Goal: Navigation & Orientation: Find specific page/section

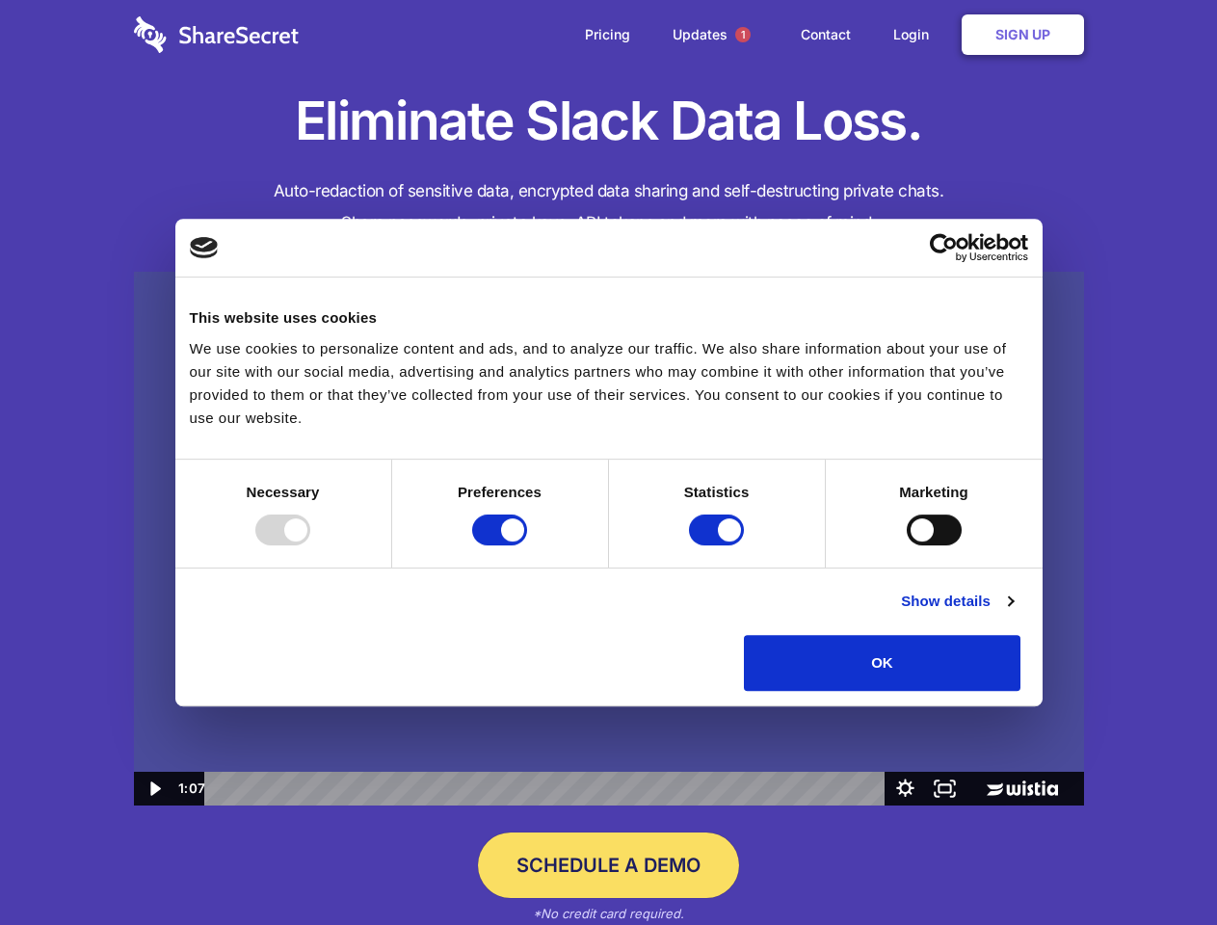
click at [608, 463] on img at bounding box center [609, 539] width 950 height 535
click at [310, 546] on div at bounding box center [282, 530] width 55 height 31
click at [527, 546] on input "Preferences" at bounding box center [499, 530] width 55 height 31
checkbox input "false"
click at [719, 546] on input "Statistics" at bounding box center [716, 530] width 55 height 31
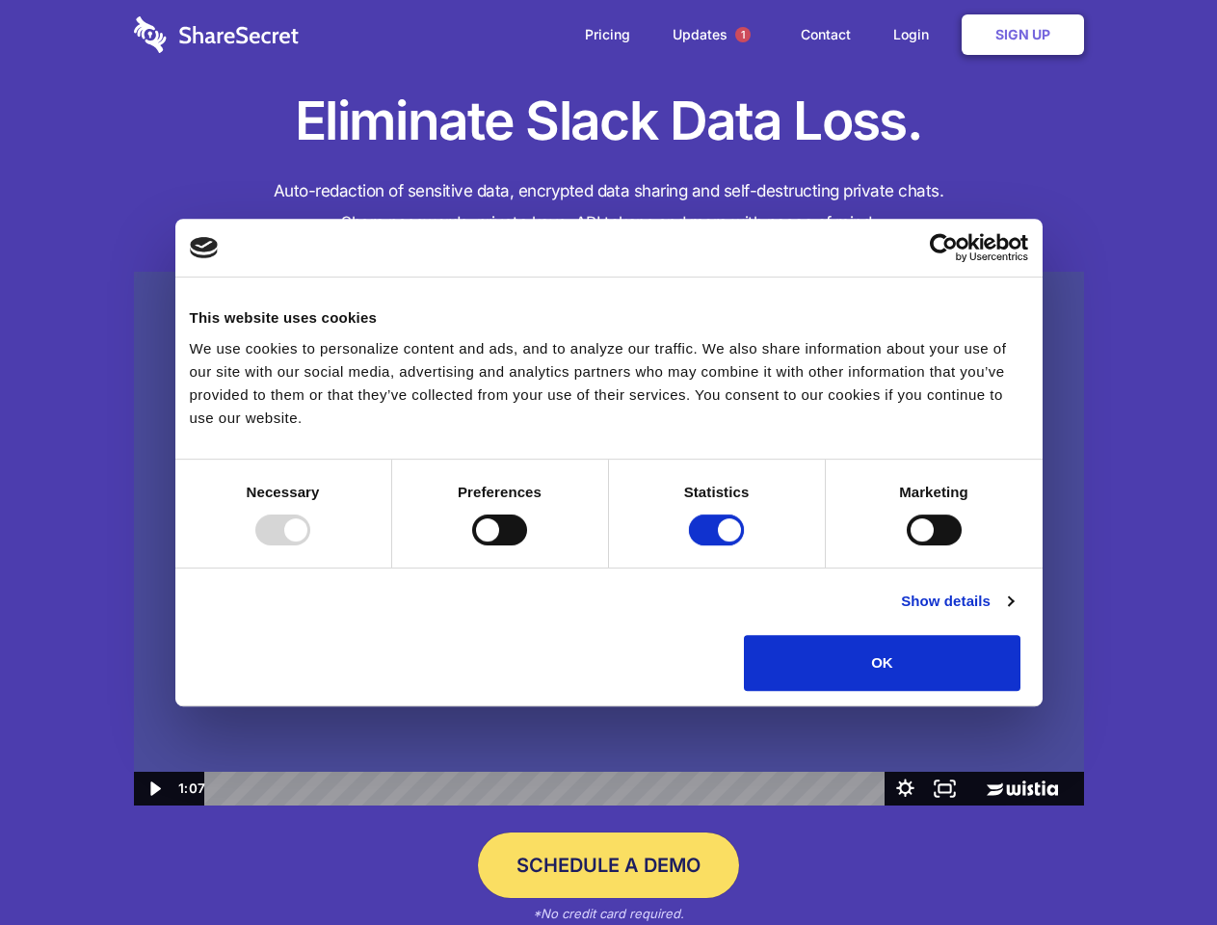
checkbox input "false"
click at [907, 546] on input "Marketing" at bounding box center [934, 530] width 55 height 31
checkbox input "true"
click at [1013, 613] on link "Show details" at bounding box center [957, 601] width 112 height 23
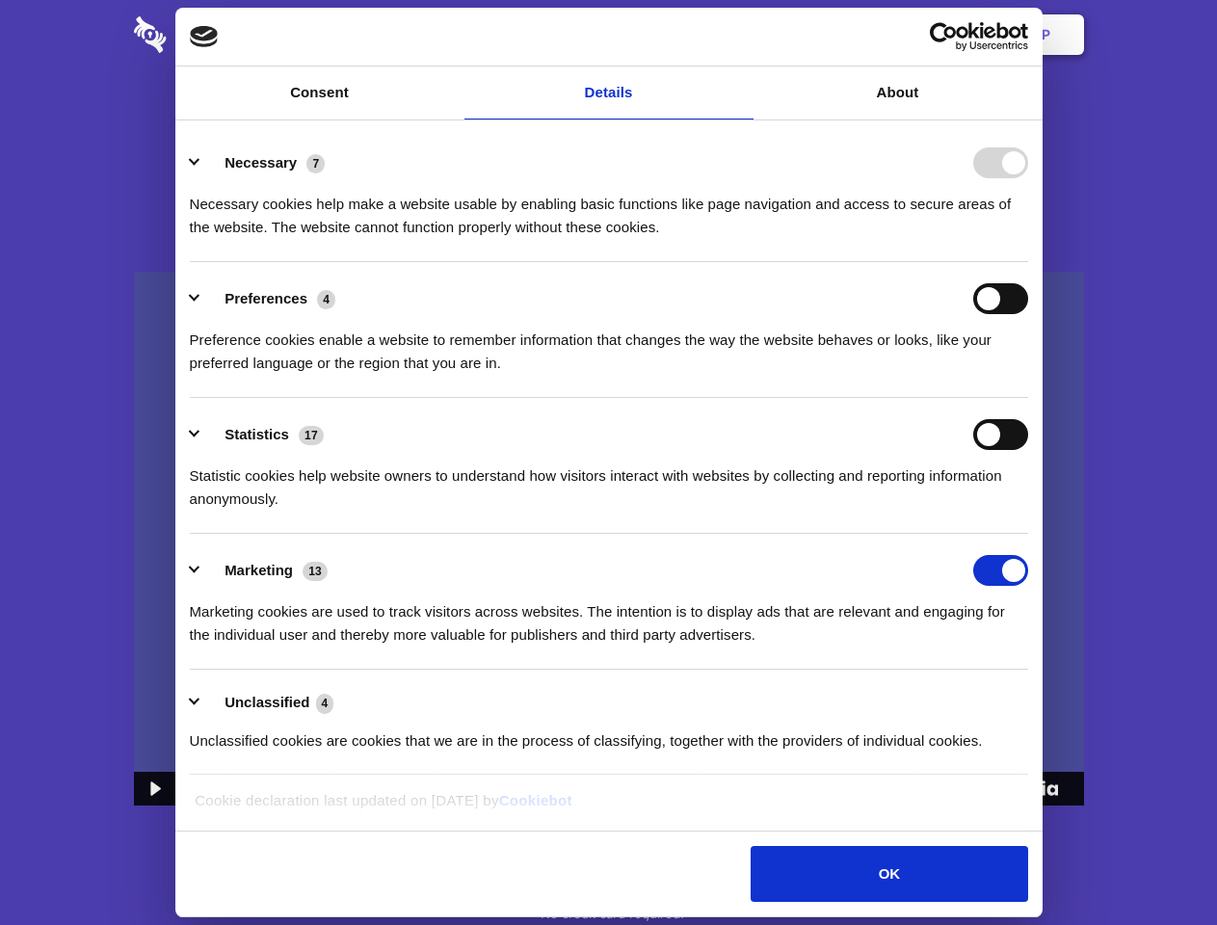
click at [1028, 262] on li "Necessary 7 Necessary cookies help make a website usable by enabling basic func…" at bounding box center [609, 194] width 839 height 136
click at [742, 35] on span "1" at bounding box center [742, 34] width 15 height 15
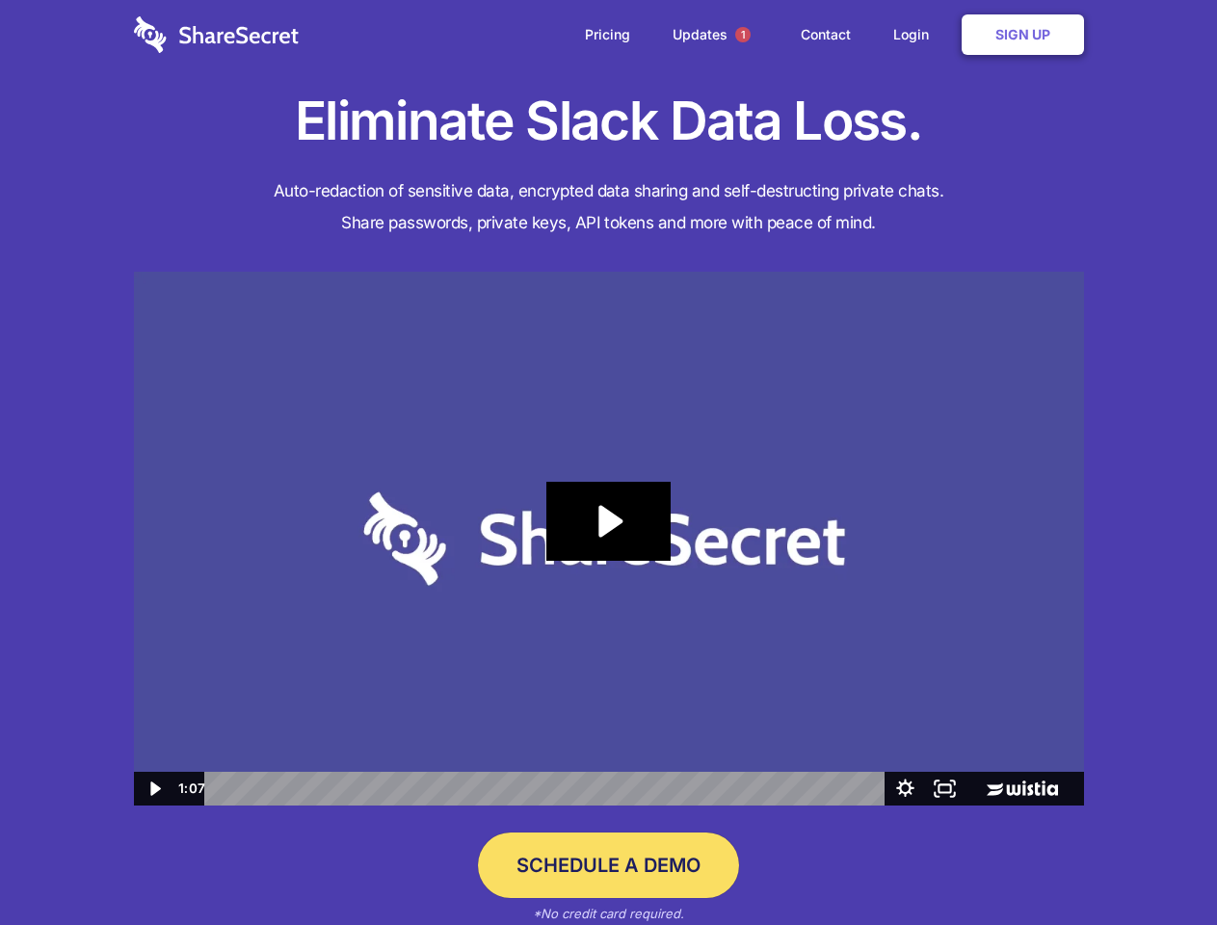
click at [609, 539] on icon "Play Video: Sharesecret Slack Extension" at bounding box center [608, 521] width 123 height 79
